Goal: Find contact information: Find contact information

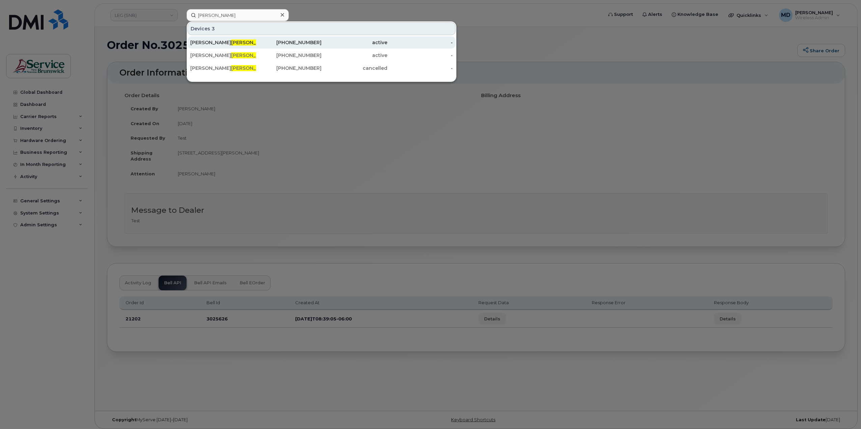
type input "[PERSON_NAME]"
click at [231, 41] on span "[PERSON_NAME]" at bounding box center [251, 42] width 41 height 6
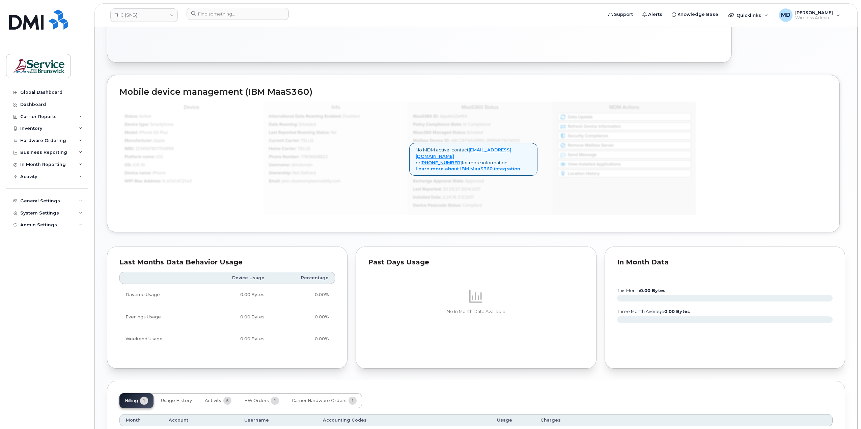
scroll to position [407, 0]
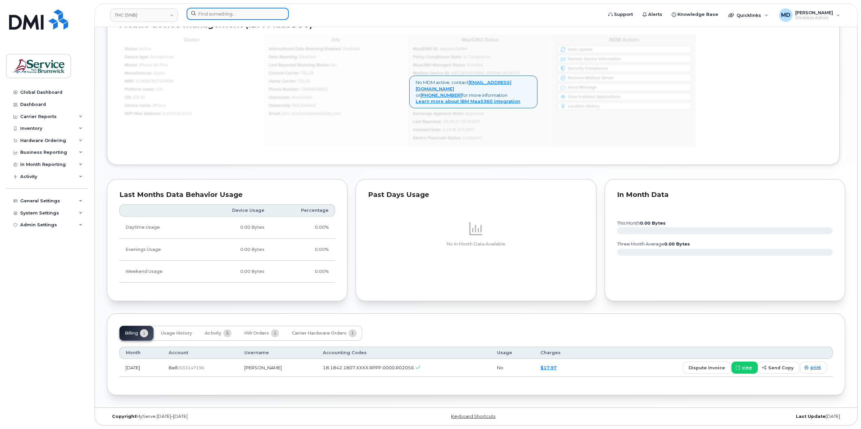
click at [246, 16] on input at bounding box center [238, 14] width 102 height 12
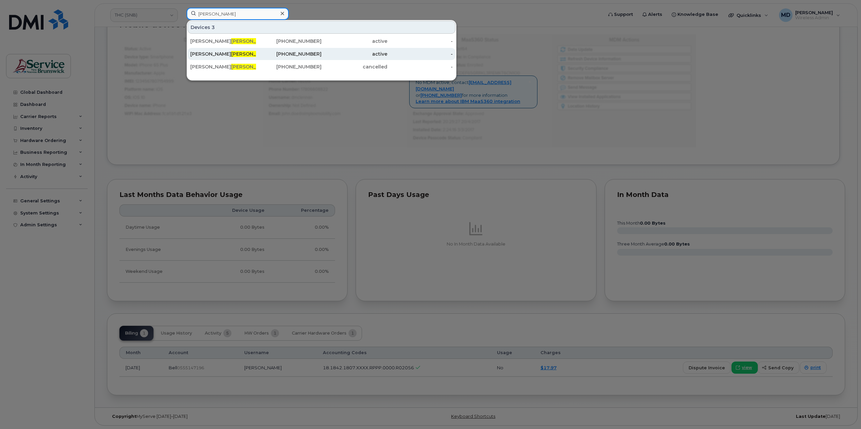
type input "langille"
click at [231, 51] on span "Langille" at bounding box center [251, 54] width 41 height 6
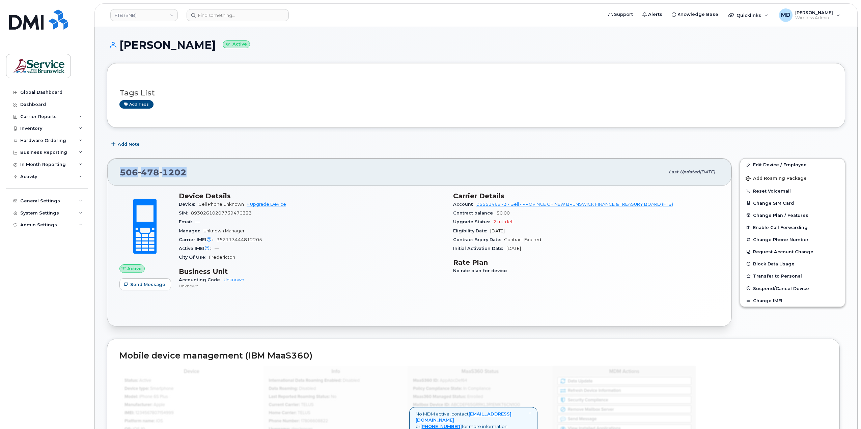
drag, startPoint x: 188, startPoint y: 172, endPoint x: 119, endPoint y: 174, distance: 68.5
click at [120, 174] on div "506 478 1202" at bounding box center [392, 172] width 545 height 14
click at [192, 177] on div "506 478 1202" at bounding box center [392, 172] width 545 height 14
drag, startPoint x: 183, startPoint y: 173, endPoint x: 115, endPoint y: 171, distance: 67.2
click at [115, 171] on div "506 478 1202 Last updated Oct 08, 2025" at bounding box center [419, 172] width 624 height 27
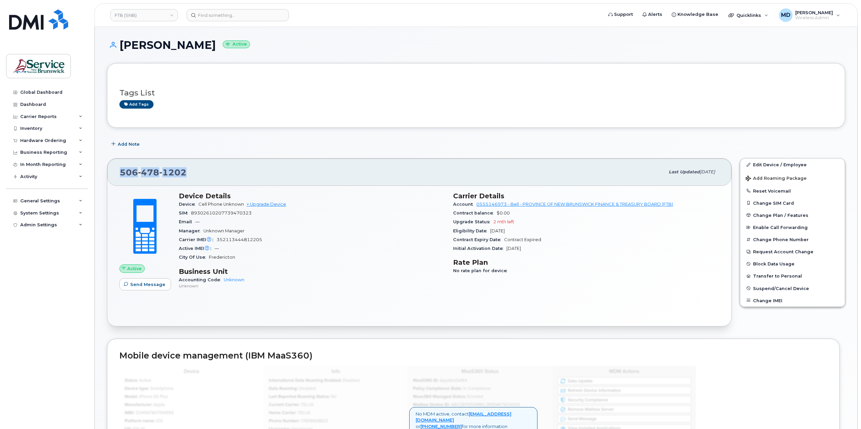
copy span "506 478 1202"
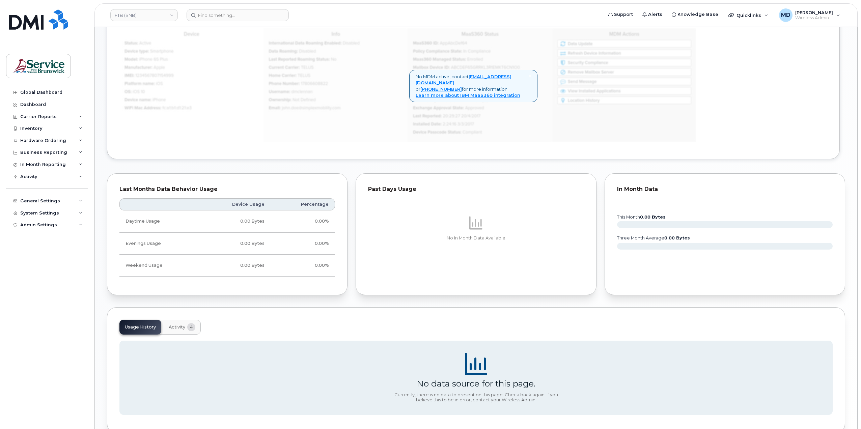
scroll to position [373, 0]
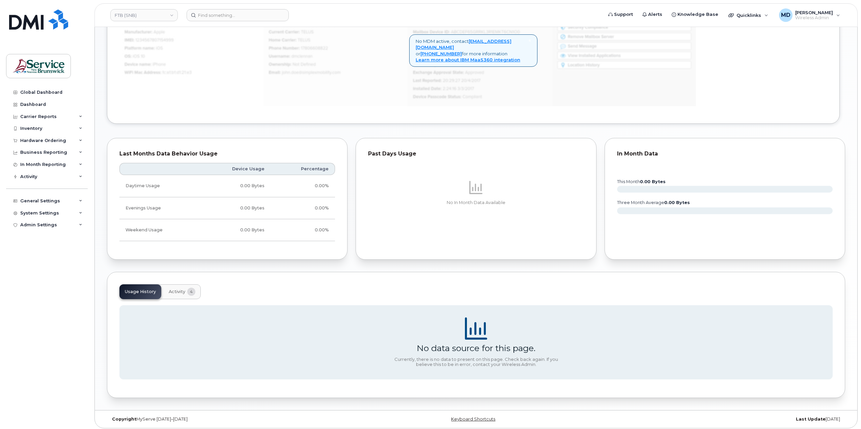
click at [173, 291] on span "Activity" at bounding box center [177, 291] width 17 height 5
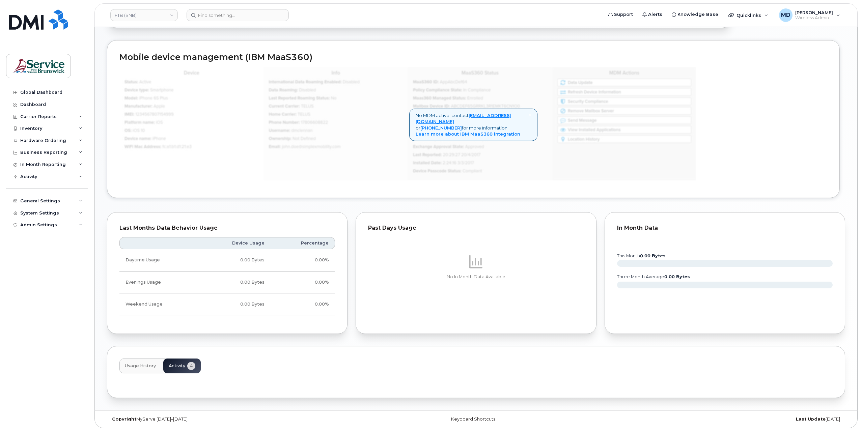
scroll to position [0, 0]
